Goal: Task Accomplishment & Management: Use online tool/utility

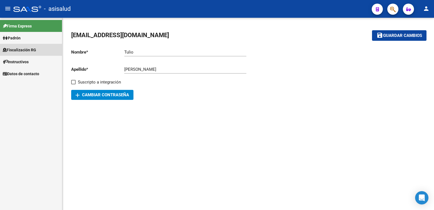
click at [19, 49] on span "Fiscalización RG" at bounding box center [19, 50] width 33 height 6
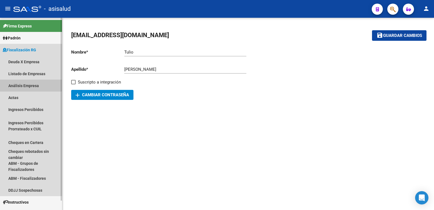
click at [26, 85] on link "Análisis Empresa" at bounding box center [31, 86] width 62 height 12
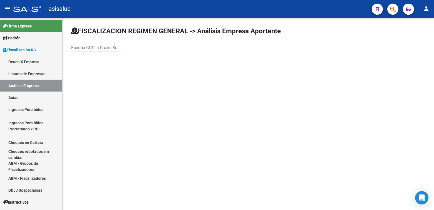
click at [90, 51] on div "Escriba CUIT o Razón Social para buscar" at bounding box center [96, 46] width 50 height 12
click at [73, 50] on input "Escriba CUIT o Razón Social para buscar" at bounding box center [96, 47] width 50 height 5
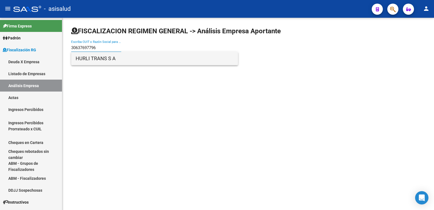
type input "30637697796"
click at [94, 61] on span "HURLI TRANS S A" at bounding box center [155, 58] width 158 height 13
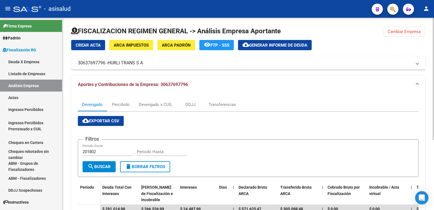
click at [264, 44] on span "Generar informe de deuda" at bounding box center [278, 45] width 58 height 5
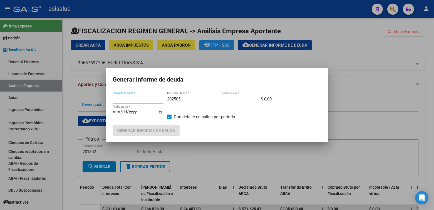
type input "201802"
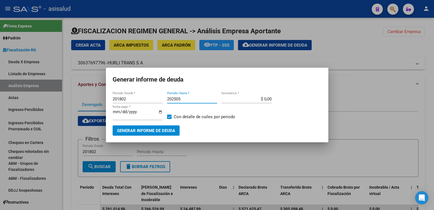
click at [184, 98] on input "202505" at bounding box center [192, 99] width 50 height 5
type input "202507"
click at [268, 100] on input "$ 0,00" at bounding box center [246, 99] width 50 height 5
type input "$ 10,00"
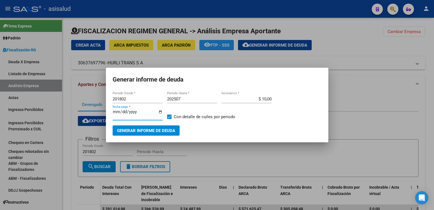
click at [123, 113] on input "[DATE]" at bounding box center [138, 114] width 50 height 9
type input "[DATE]"
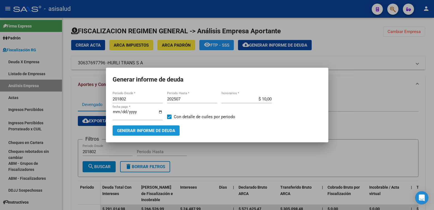
click at [133, 129] on span "Generar informe de deuda" at bounding box center [146, 130] width 58 height 5
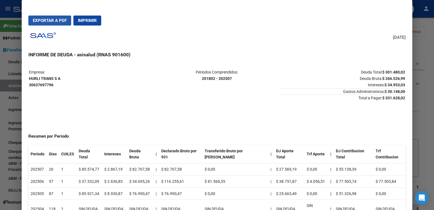
click at [49, 21] on span "Exportar a PDF" at bounding box center [50, 20] width 34 height 5
